Goal: Transaction & Acquisition: Purchase product/service

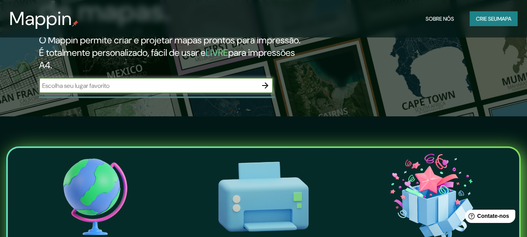
scroll to position [78, 0]
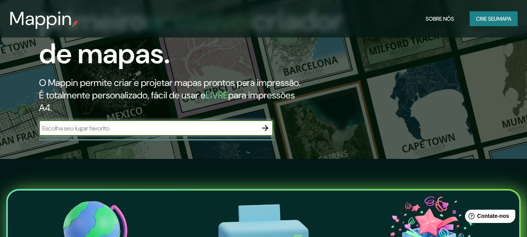
click at [109, 133] on input "text" at bounding box center [148, 128] width 218 height 9
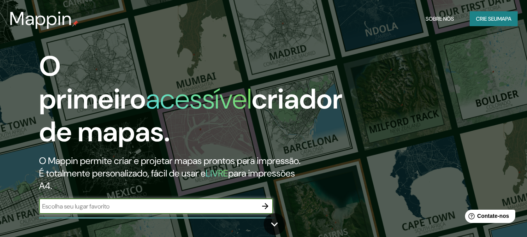
scroll to position [39, 0]
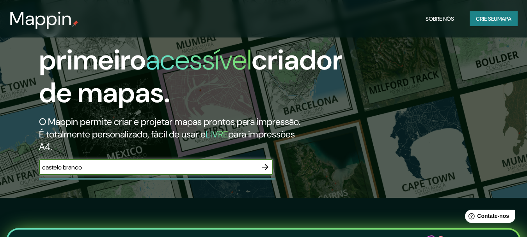
type input "castelo branco"
click at [262, 171] on icon "button" at bounding box center [264, 166] width 9 height 9
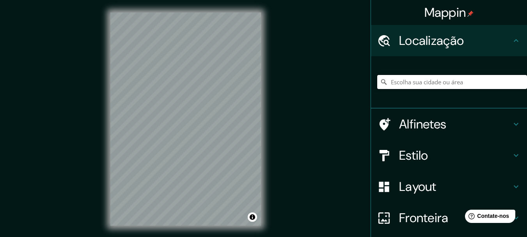
click at [442, 84] on input "Escolha sua cidade ou área" at bounding box center [452, 82] width 150 height 14
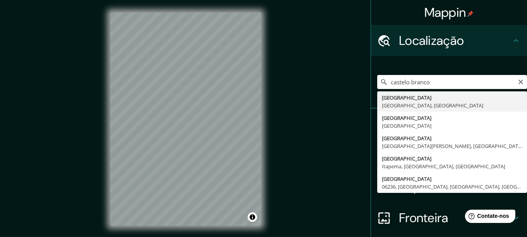
type input "[GEOGRAPHIC_DATA], [GEOGRAPHIC_DATA], [GEOGRAPHIC_DATA]"
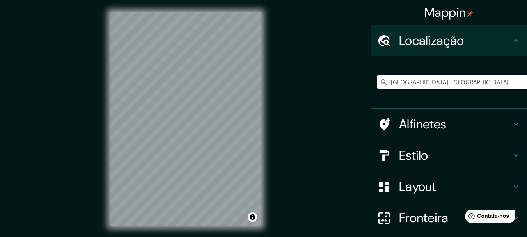
click at [476, 118] on h4 "Alfinetes" at bounding box center [455, 124] width 112 height 16
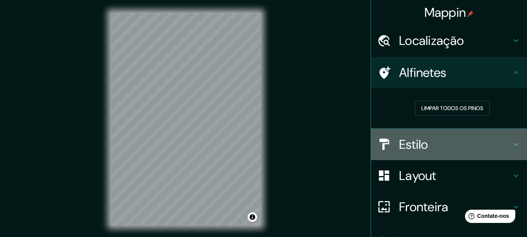
click at [455, 136] on div "Estilo" at bounding box center [449, 144] width 156 height 31
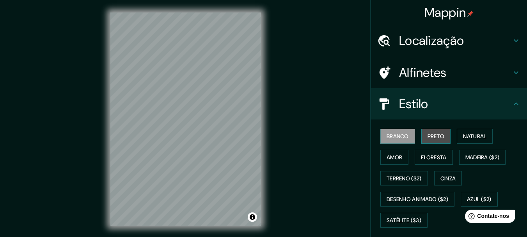
click at [427, 136] on font "Preto" at bounding box center [435, 136] width 17 height 7
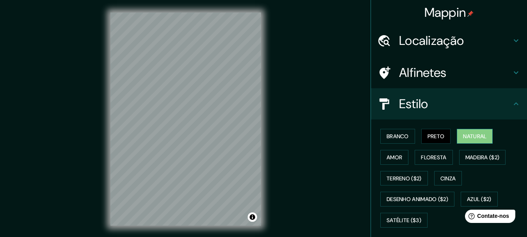
click at [469, 135] on font "Natural" at bounding box center [474, 136] width 23 height 7
click at [387, 154] on font "Amor" at bounding box center [394, 157] width 16 height 7
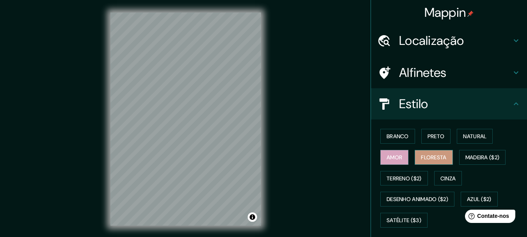
click at [427, 158] on font "Floresta" at bounding box center [433, 157] width 25 height 7
click at [474, 157] on font "Madeira ($2)" at bounding box center [482, 157] width 34 height 7
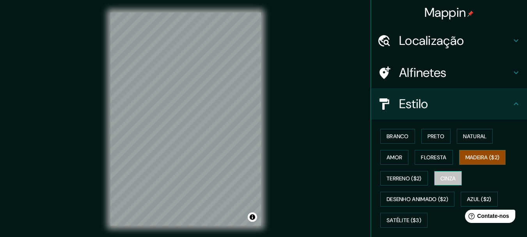
click at [444, 177] on font "Cinza" at bounding box center [448, 178] width 16 height 7
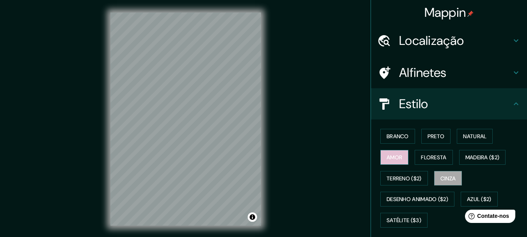
click at [394, 154] on font "Amor" at bounding box center [394, 157] width 16 height 7
click at [421, 152] on font "Floresta" at bounding box center [433, 157] width 25 height 10
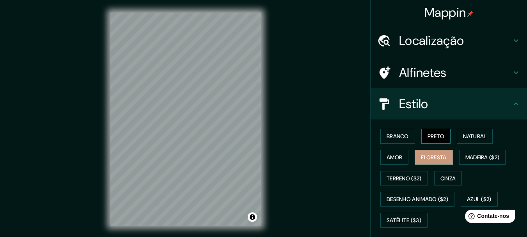
click at [440, 134] on button "Preto" at bounding box center [436, 136] width 30 height 15
click at [463, 134] on font "Natural" at bounding box center [474, 136] width 23 height 7
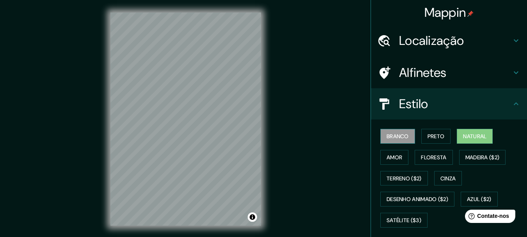
click at [401, 134] on font "Branco" at bounding box center [397, 136] width 22 height 7
click at [463, 135] on font "Natural" at bounding box center [474, 136] width 23 height 7
click at [428, 104] on h4 "Estilo" at bounding box center [455, 104] width 112 height 16
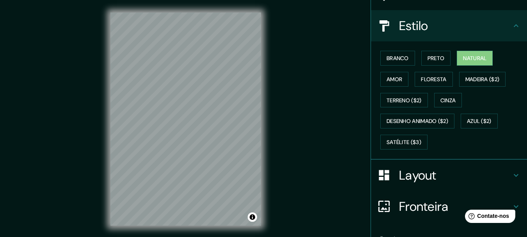
click at [428, 169] on font "Layout" at bounding box center [417, 175] width 37 height 16
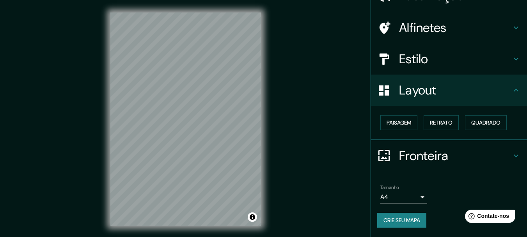
scroll to position [44, 0]
click at [396, 123] on font "Paisagem" at bounding box center [398, 122] width 25 height 7
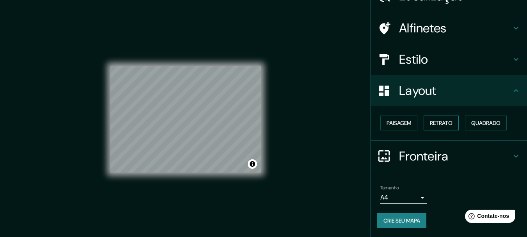
click at [430, 121] on font "Retrato" at bounding box center [440, 122] width 23 height 7
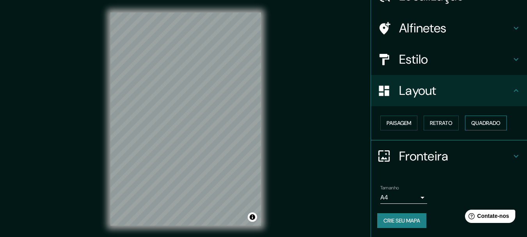
click at [480, 119] on font "Quadrado" at bounding box center [485, 122] width 29 height 7
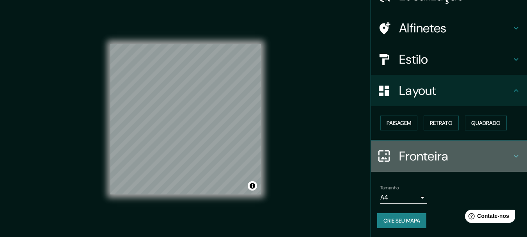
click at [417, 150] on font "Fronteira" at bounding box center [423, 156] width 49 height 16
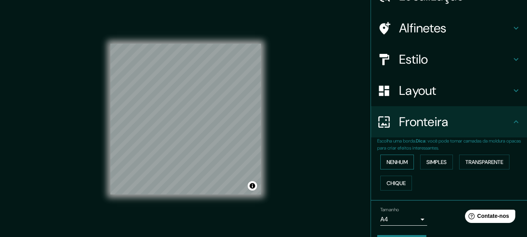
click at [404, 159] on button "Nenhum" at bounding box center [397, 161] width 34 height 15
click at [435, 162] on font "Simples" at bounding box center [436, 161] width 20 height 7
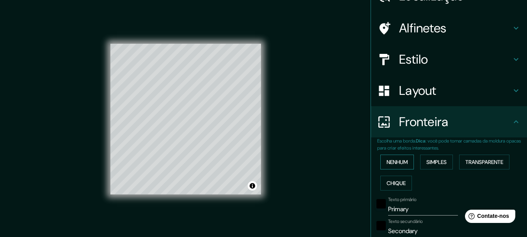
click at [400, 161] on font "Nenhum" at bounding box center [396, 161] width 21 height 7
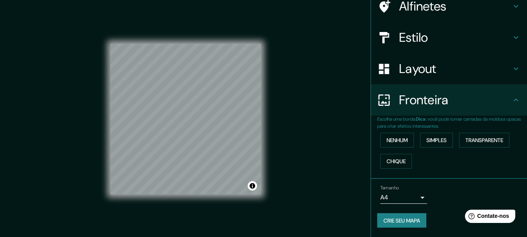
scroll to position [0, 0]
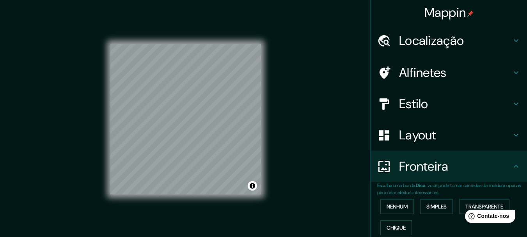
click at [424, 38] on font "Localização" at bounding box center [431, 40] width 65 height 16
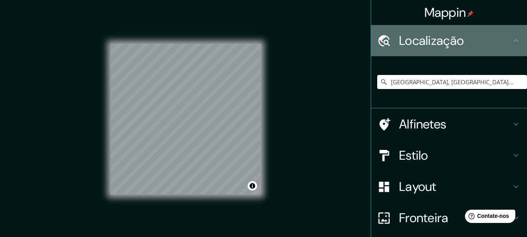
click at [442, 39] on font "Localização" at bounding box center [431, 40] width 65 height 16
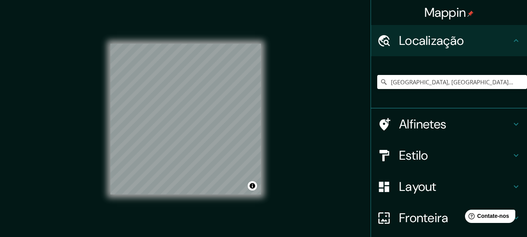
click at [432, 116] on font "Alfinetes" at bounding box center [423, 124] width 48 height 16
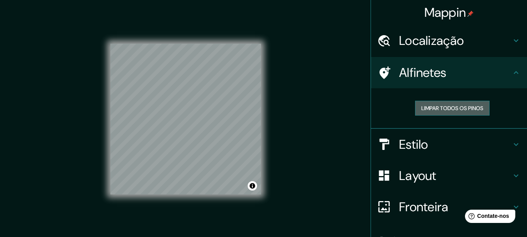
click at [432, 111] on font "Limpar todos os pinos" at bounding box center [452, 107] width 62 height 7
click at [421, 143] on font "Estilo" at bounding box center [413, 144] width 29 height 16
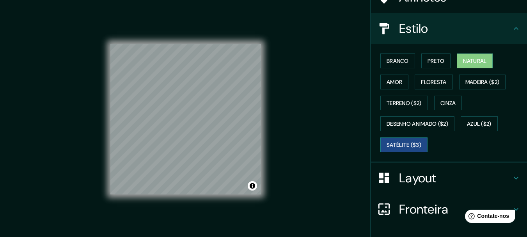
scroll to position [78, 0]
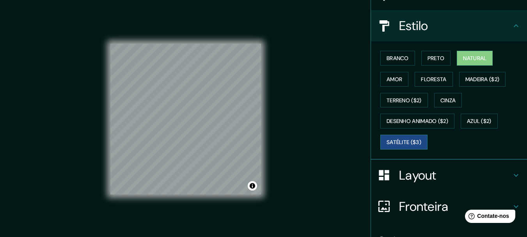
click at [404, 140] on font "Satélite ($3)" at bounding box center [403, 141] width 35 height 7
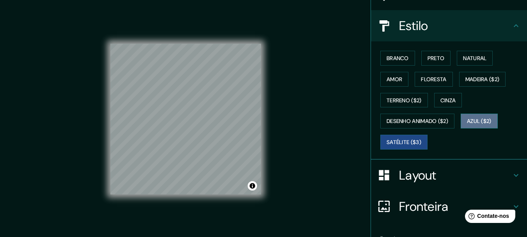
click at [470, 118] on font "Azul ($2)" at bounding box center [479, 121] width 25 height 7
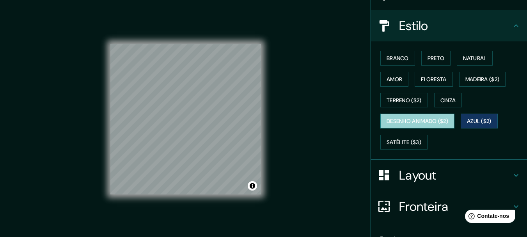
click at [434, 122] on font "Desenho animado ($2)" at bounding box center [417, 121] width 62 height 7
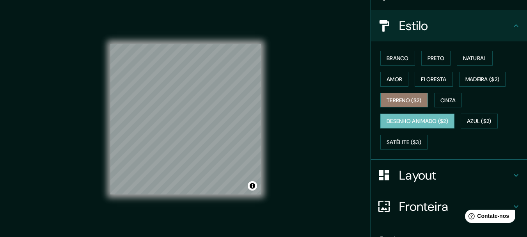
click at [404, 98] on font "Terreno ($2)" at bounding box center [403, 100] width 35 height 7
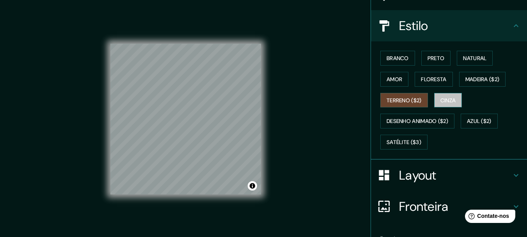
click at [444, 99] on font "Cinza" at bounding box center [448, 100] width 16 height 7
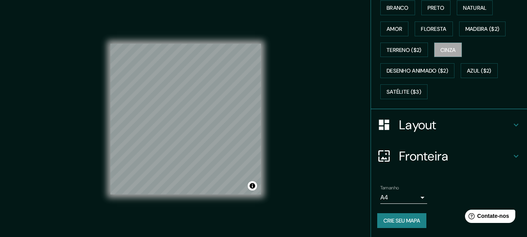
scroll to position [14, 0]
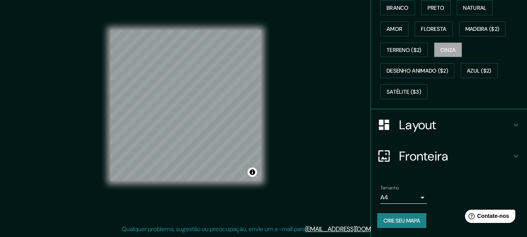
click at [405, 199] on body "Mappin Localização [GEOGRAPHIC_DATA], [GEOGRAPHIC_DATA], [GEOGRAPHIC_DATA] Alfi…" at bounding box center [263, 104] width 527 height 237
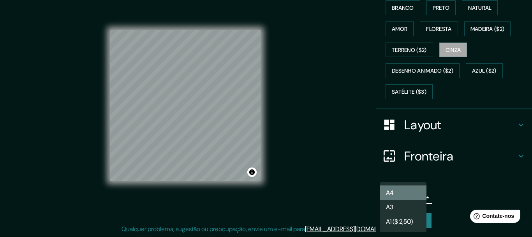
click at [405, 195] on li "A4" at bounding box center [403, 192] width 47 height 14
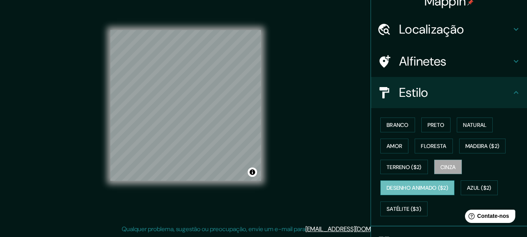
scroll to position [0, 0]
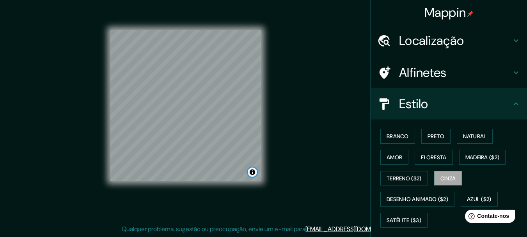
click at [252, 173] on button "Alternar atribuição" at bounding box center [251, 171] width 9 height 9
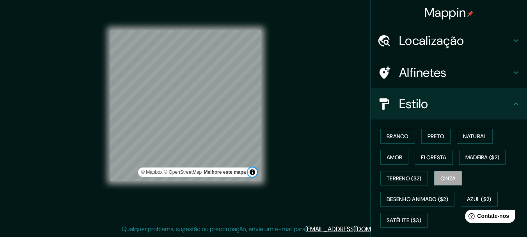
click at [252, 173] on button "Alternar atribuição" at bounding box center [251, 171] width 9 height 9
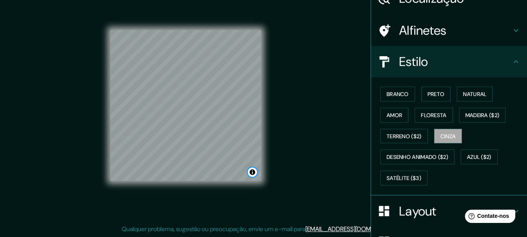
scroll to position [128, 0]
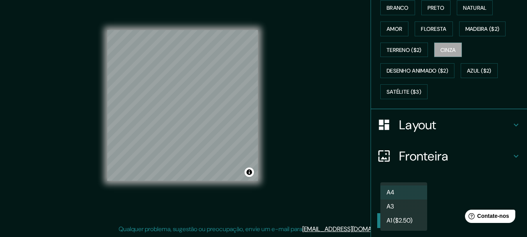
click at [415, 194] on body "Mappin Localização [GEOGRAPHIC_DATA], [GEOGRAPHIC_DATA], [GEOGRAPHIC_DATA] Alfi…" at bounding box center [263, 104] width 527 height 237
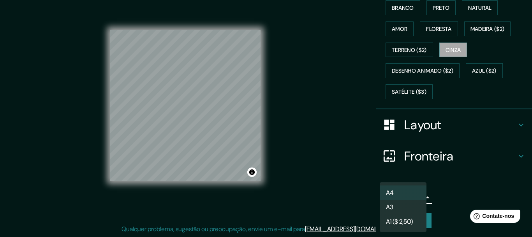
click at [411, 205] on li "A3" at bounding box center [403, 207] width 47 height 14
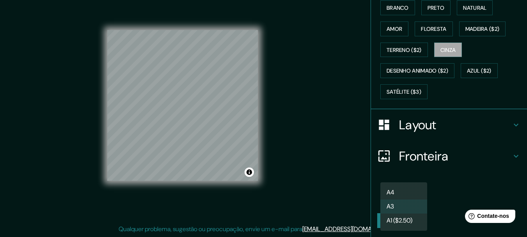
click at [412, 198] on body "Mappin Localização [GEOGRAPHIC_DATA], [GEOGRAPHIC_DATA], [GEOGRAPHIC_DATA] Alfi…" at bounding box center [263, 104] width 527 height 237
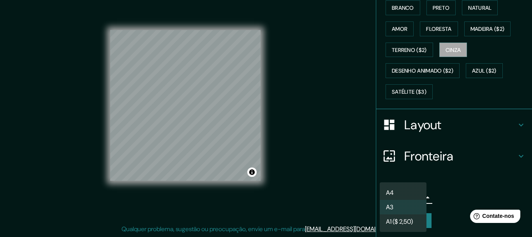
click at [402, 216] on li "A1 ($ 2,50)" at bounding box center [403, 221] width 47 height 14
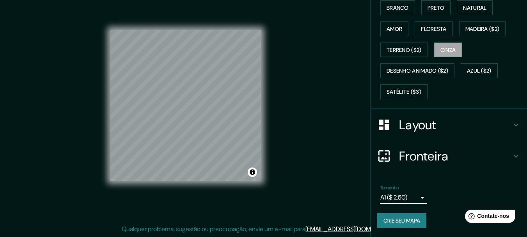
click at [406, 200] on body "Mappin Localização [GEOGRAPHIC_DATA], [GEOGRAPHIC_DATA], [GEOGRAPHIC_DATA] Alfi…" at bounding box center [263, 104] width 527 height 237
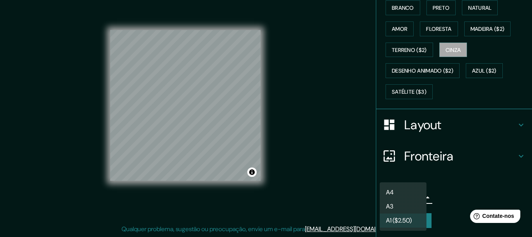
click at [406, 204] on li "A3" at bounding box center [403, 206] width 47 height 14
type input "a4"
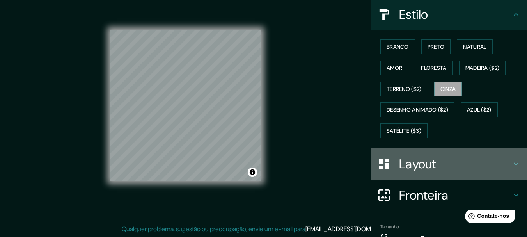
click at [412, 161] on font "Layout" at bounding box center [417, 164] width 37 height 16
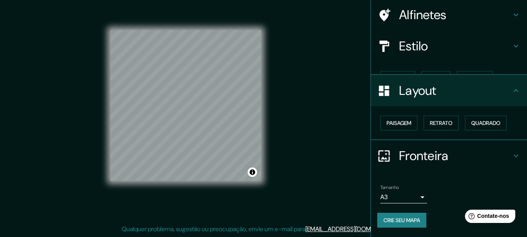
scroll to position [44, 0]
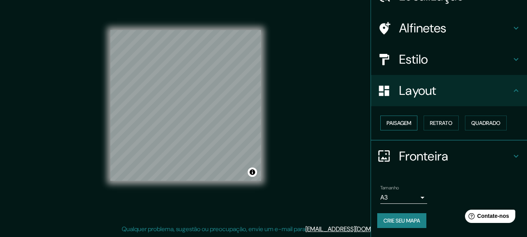
click at [409, 120] on button "Paisagem" at bounding box center [398, 122] width 37 height 15
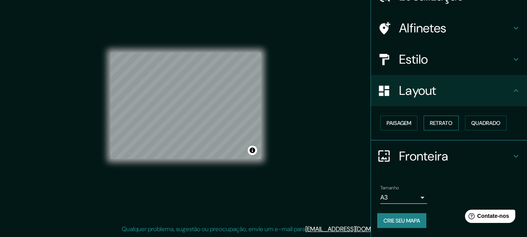
click at [443, 122] on font "Retrato" at bounding box center [440, 122] width 23 height 7
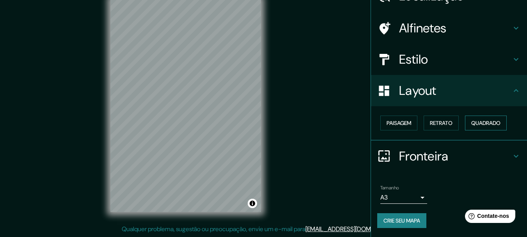
click at [491, 122] on font "Quadrado" at bounding box center [485, 122] width 29 height 7
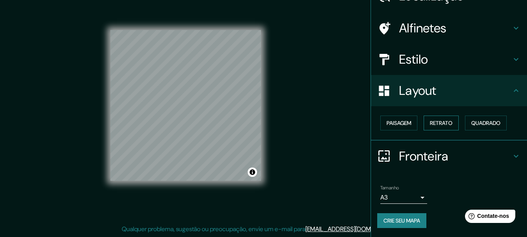
click at [446, 123] on font "Retrato" at bounding box center [440, 122] width 23 height 7
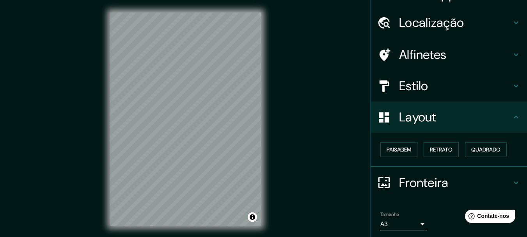
scroll to position [19, 0]
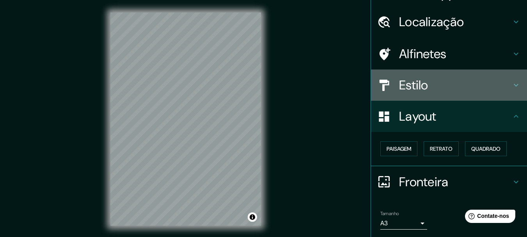
click at [471, 80] on h4 "Estilo" at bounding box center [455, 85] width 112 height 16
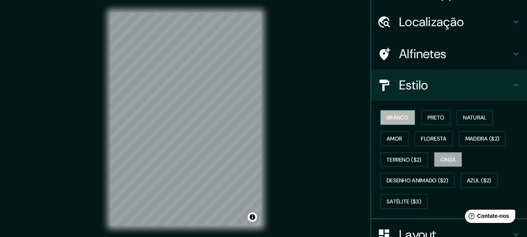
click at [392, 117] on font "Branco" at bounding box center [397, 117] width 22 height 7
click at [436, 114] on font "Preto" at bounding box center [435, 117] width 17 height 7
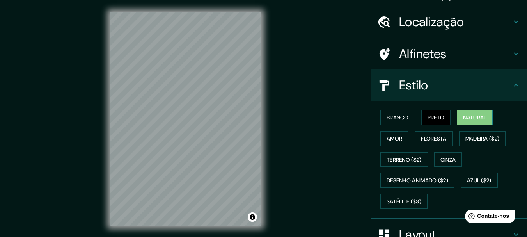
click at [463, 116] on font "Natural" at bounding box center [474, 117] width 23 height 7
click at [389, 138] on font "Amor" at bounding box center [394, 138] width 16 height 7
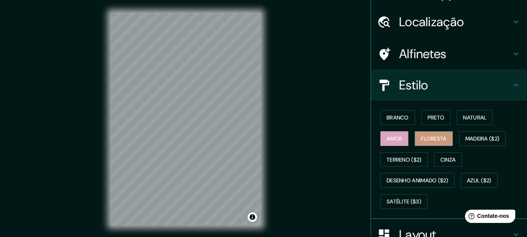
click at [428, 137] on font "Floresta" at bounding box center [433, 138] width 25 height 7
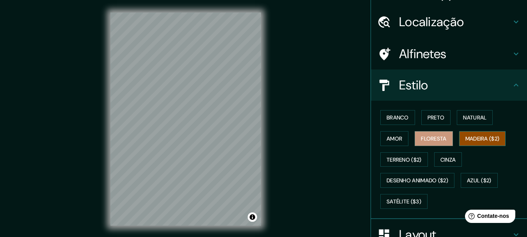
click at [478, 138] on font "Madeira ($2)" at bounding box center [482, 138] width 34 height 7
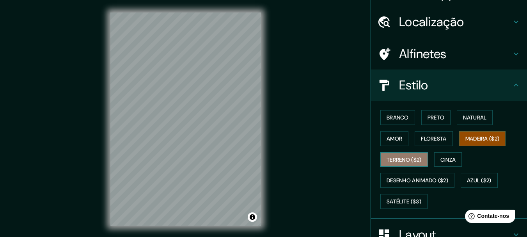
click at [392, 154] on font "Terreno ($2)" at bounding box center [403, 159] width 35 height 10
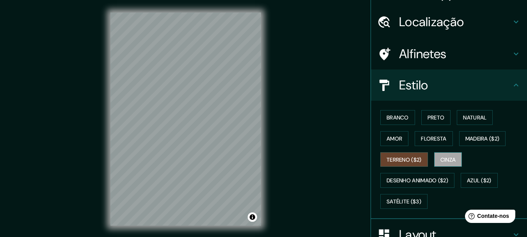
click at [444, 157] on font "Cinza" at bounding box center [448, 159] width 16 height 7
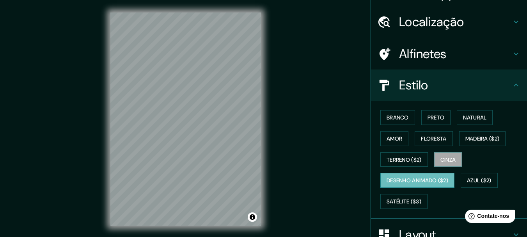
click at [410, 175] on font "Desenho animado ($2)" at bounding box center [417, 180] width 62 height 10
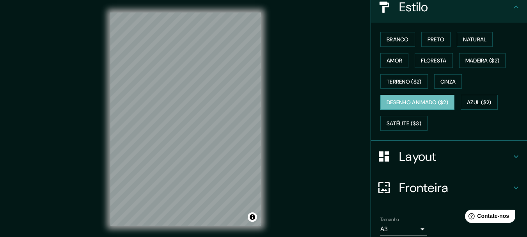
click at [443, 156] on h4 "Layout" at bounding box center [455, 156] width 112 height 16
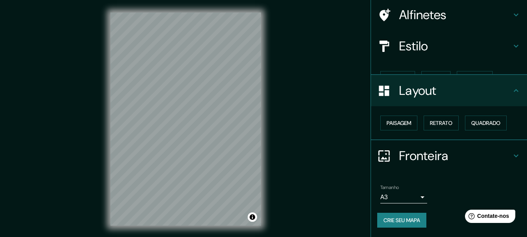
scroll to position [44, 0]
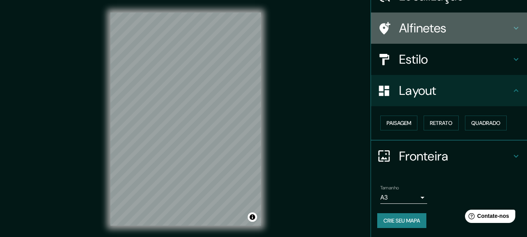
click at [433, 37] on div "Alfinetes" at bounding box center [449, 27] width 156 height 31
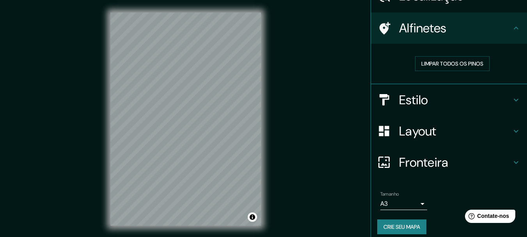
scroll to position [5, 0]
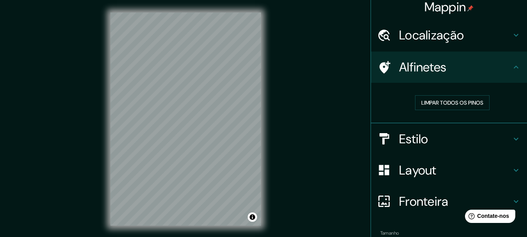
click at [433, 38] on font "Localização" at bounding box center [431, 35] width 65 height 16
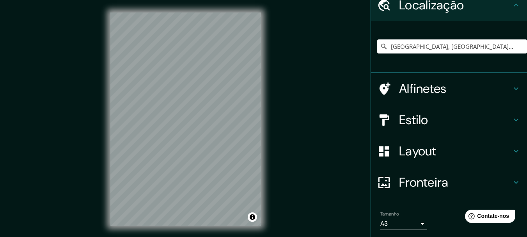
scroll to position [62, 0]
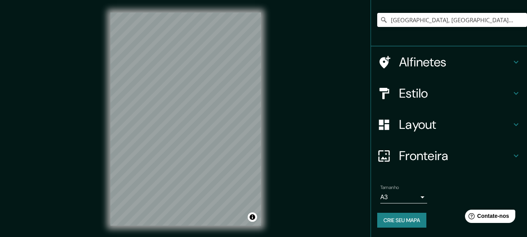
click at [423, 159] on font "Fronteira" at bounding box center [423, 155] width 49 height 16
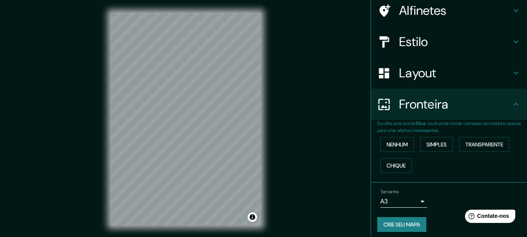
scroll to position [49, 0]
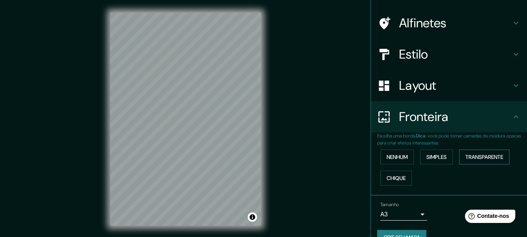
click at [486, 157] on font "Transparente" at bounding box center [484, 156] width 38 height 7
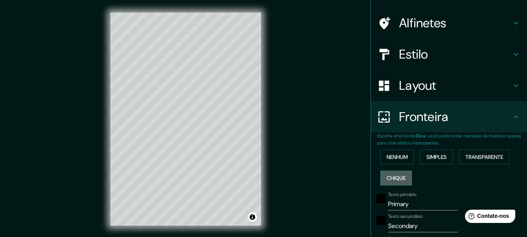
click at [391, 177] on font "Chique" at bounding box center [395, 177] width 19 height 7
click at [399, 163] on button "Nenhum" at bounding box center [397, 156] width 34 height 15
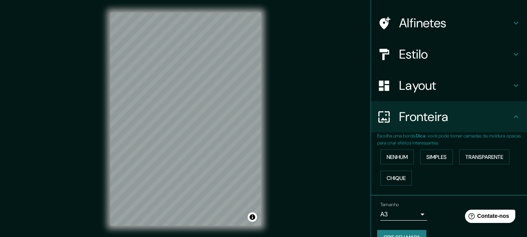
click at [408, 85] on font "Layout" at bounding box center [417, 85] width 37 height 16
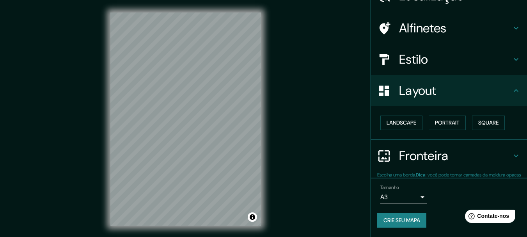
scroll to position [44, 0]
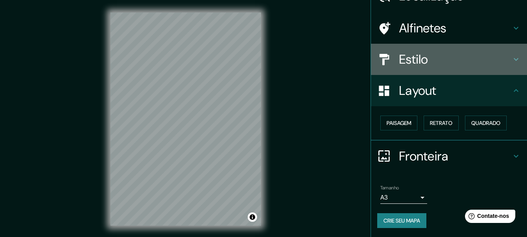
click at [417, 62] on font "Estilo" at bounding box center [413, 59] width 29 height 16
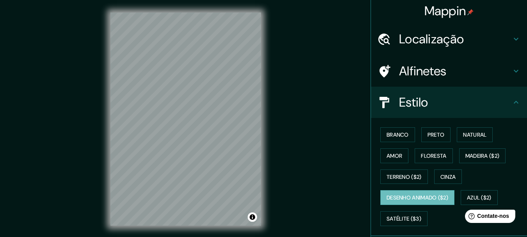
scroll to position [0, 0]
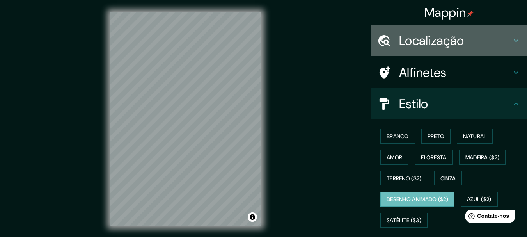
click at [415, 41] on font "Localização" at bounding box center [431, 40] width 65 height 16
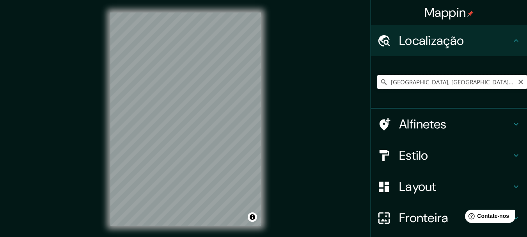
click at [409, 83] on input "[GEOGRAPHIC_DATA], [GEOGRAPHIC_DATA], [GEOGRAPHIC_DATA]" at bounding box center [452, 82] width 150 height 14
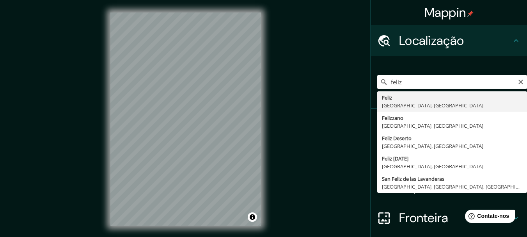
type input "Feliz, [GEOGRAPHIC_DATA], [GEOGRAPHIC_DATA]"
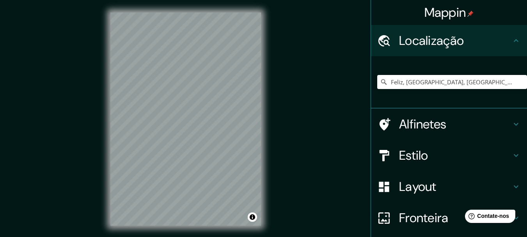
click at [417, 157] on font "Estilo" at bounding box center [413, 155] width 29 height 16
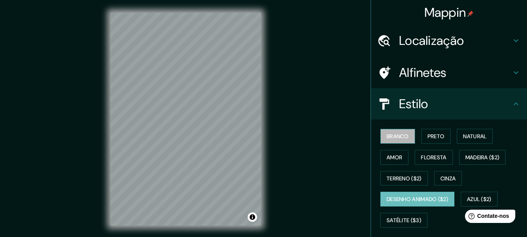
click at [395, 135] on font "Branco" at bounding box center [397, 136] width 22 height 7
